Goal: Transaction & Acquisition: Purchase product/service

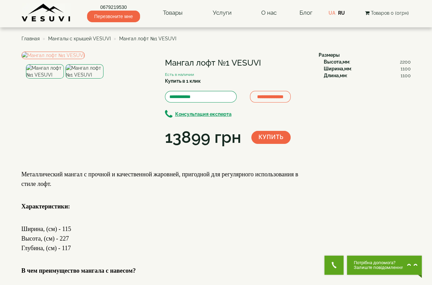
click at [86, 79] on img at bounding box center [85, 71] width 38 height 14
click at [51, 79] on img at bounding box center [45, 71] width 38 height 14
click at [100, 79] on img at bounding box center [85, 71] width 38 height 14
click at [43, 79] on img at bounding box center [45, 71] width 38 height 14
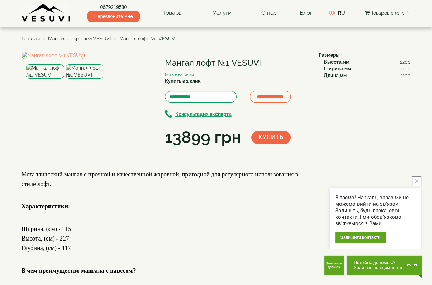
click at [418, 179] on icon "close button" at bounding box center [416, 180] width 3 height 3
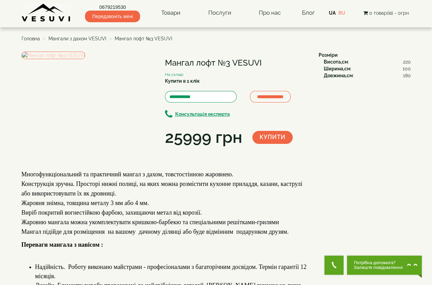
click at [85, 59] on img at bounding box center [54, 56] width 64 height 8
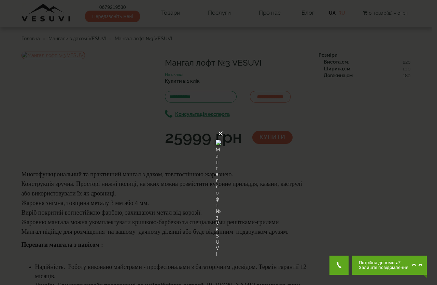
click at [223, 126] on button "×" at bounding box center [220, 133] width 5 height 15
